Goal: Obtain resource: Obtain resource

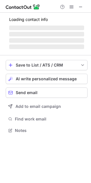
scroll to position [130, 91]
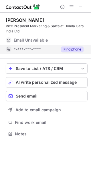
click at [68, 49] on button "Find phone" at bounding box center [72, 49] width 23 height 6
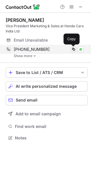
click at [74, 49] on span at bounding box center [73, 49] width 5 height 5
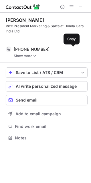
scroll to position [125, 91]
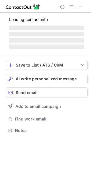
scroll to position [125, 91]
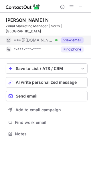
click at [76, 37] on button "View email" at bounding box center [72, 40] width 23 height 6
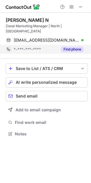
click at [72, 46] on button "Find phone" at bounding box center [72, 49] width 23 height 6
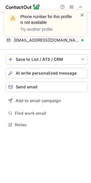
scroll to position [115, 91]
click at [82, 15] on span at bounding box center [82, 15] width 5 height 6
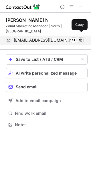
click at [82, 38] on span at bounding box center [80, 40] width 5 height 5
click at [81, 38] on span at bounding box center [80, 40] width 5 height 5
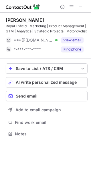
scroll to position [130, 91]
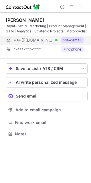
click at [67, 40] on button "View email" at bounding box center [72, 40] width 23 height 6
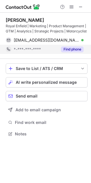
click at [66, 50] on button "Find phone" at bounding box center [72, 49] width 23 height 6
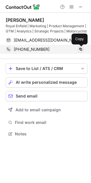
click at [82, 50] on span at bounding box center [80, 49] width 5 height 5
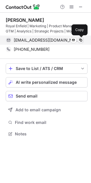
click at [81, 38] on span at bounding box center [80, 40] width 5 height 5
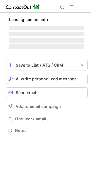
scroll to position [130, 91]
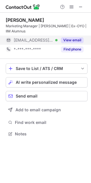
click at [71, 42] on button "View email" at bounding box center [72, 40] width 23 height 6
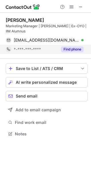
click at [71, 48] on button "Find phone" at bounding box center [72, 49] width 23 height 6
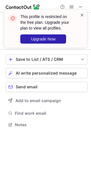
scroll to position [121, 91]
click at [82, 15] on span at bounding box center [82, 15] width 5 height 6
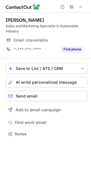
scroll to position [130, 91]
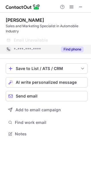
click at [78, 48] on button "Find phone" at bounding box center [72, 49] width 23 height 6
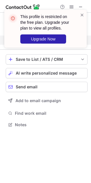
scroll to position [121, 91]
click at [81, 13] on span at bounding box center [82, 15] width 5 height 6
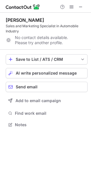
click at [60, 40] on div "No contact details available. Please try another profile." at bounding box center [47, 40] width 82 height 9
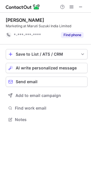
scroll to position [115, 91]
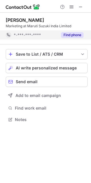
click at [70, 34] on button "Find phone" at bounding box center [72, 35] width 23 height 6
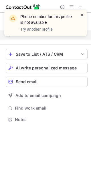
click at [82, 15] on span at bounding box center [82, 15] width 5 height 6
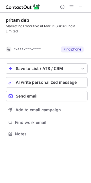
scroll to position [115, 91]
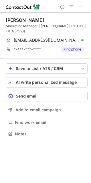
scroll to position [130, 91]
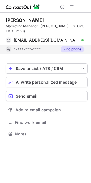
click at [76, 48] on button "Find phone" at bounding box center [72, 49] width 23 height 6
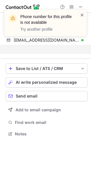
scroll to position [121, 91]
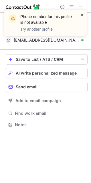
click at [81, 15] on span at bounding box center [82, 15] width 5 height 6
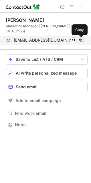
click at [80, 40] on span at bounding box center [80, 40] width 5 height 5
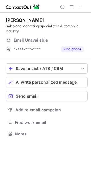
scroll to position [130, 91]
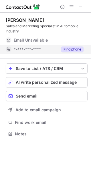
click at [71, 49] on button "Find phone" at bounding box center [72, 49] width 23 height 6
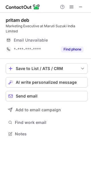
scroll to position [125, 91]
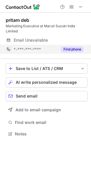
click at [76, 46] on button "Find phone" at bounding box center [72, 49] width 23 height 6
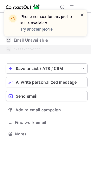
click at [82, 14] on span at bounding box center [82, 15] width 5 height 6
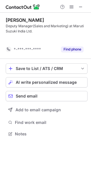
scroll to position [121, 91]
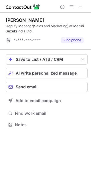
click at [72, 50] on div "Save to List / ATS / CRM List Select Lever Connect Greenhouse Connect Salesforc…" at bounding box center [47, 92] width 82 height 84
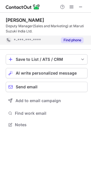
click at [75, 39] on button "Find phone" at bounding box center [72, 40] width 23 height 6
